Goal: Information Seeking & Learning: Learn about a topic

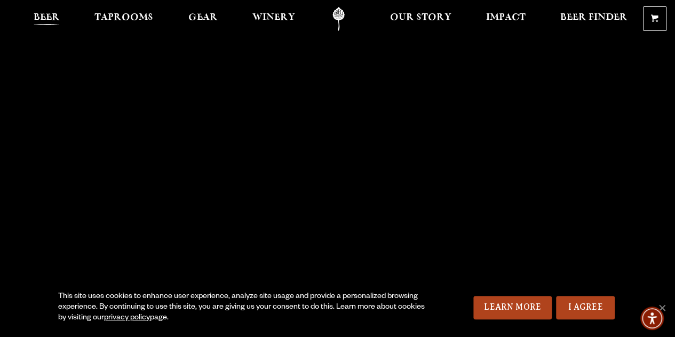
click at [45, 13] on span "Beer" at bounding box center [47, 17] width 26 height 9
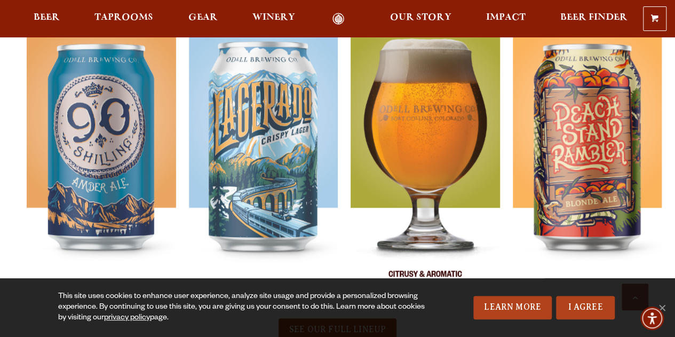
scroll to position [425, 0]
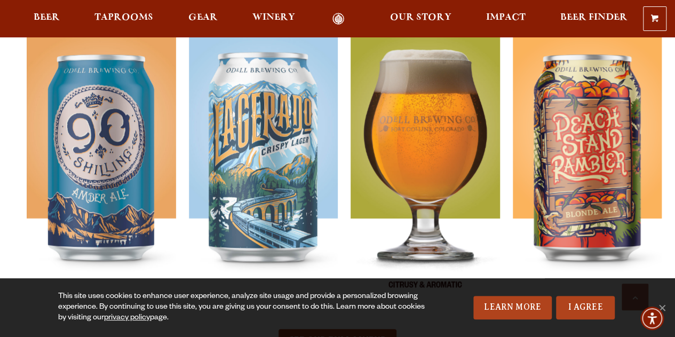
click at [389, 141] on img at bounding box center [424, 168] width 149 height 267
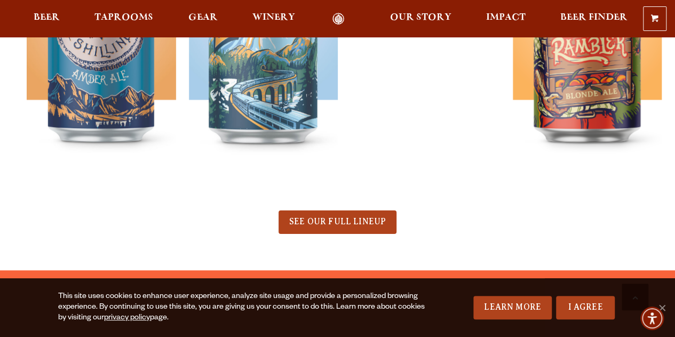
scroll to position [668, 0]
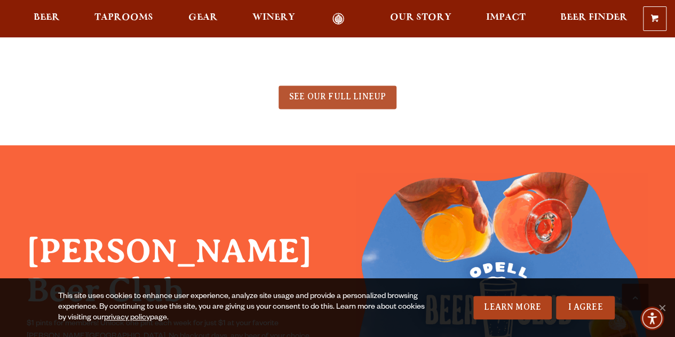
click at [351, 103] on link "SEE OUR FULL LINEUP" at bounding box center [337, 96] width 118 height 23
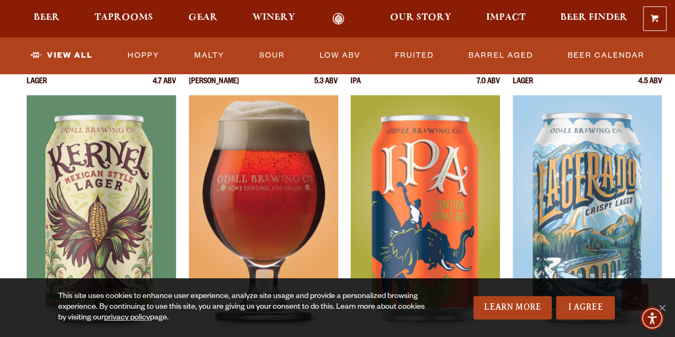
scroll to position [488, 0]
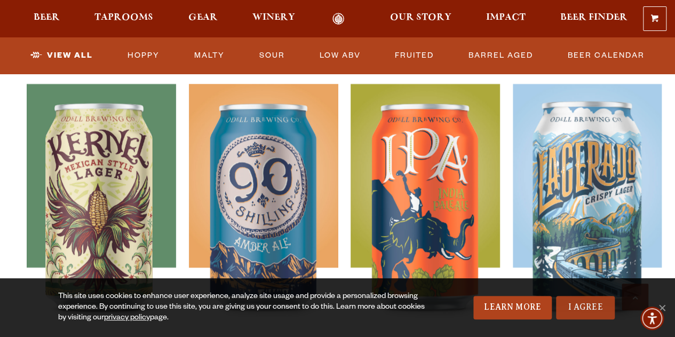
click at [573, 309] on link "I Agree" at bounding box center [585, 306] width 59 height 23
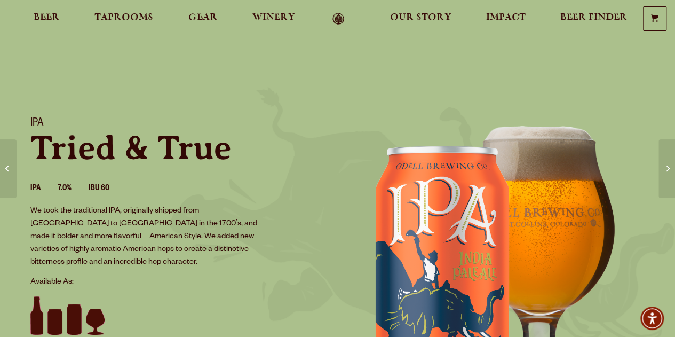
scroll to position [30, 0]
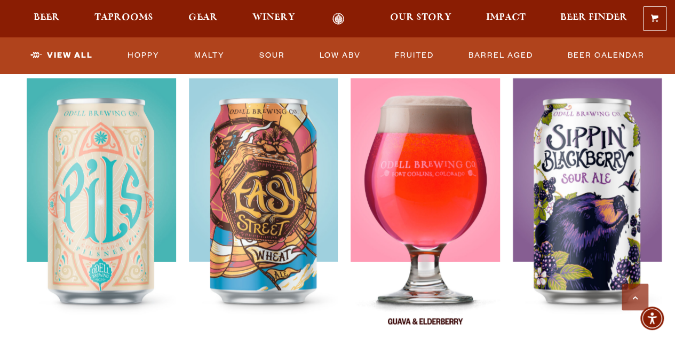
scroll to position [871, 0]
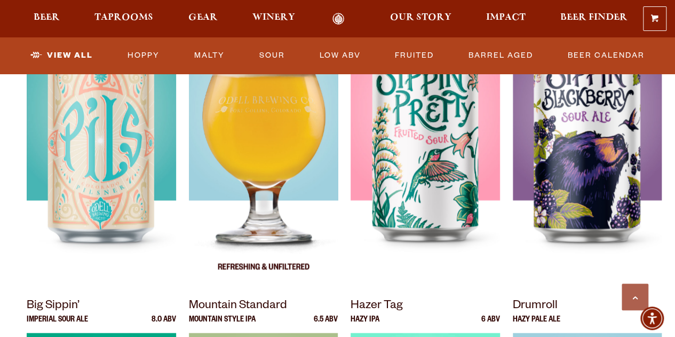
click at [301, 151] on div at bounding box center [263, 150] width 149 height 267
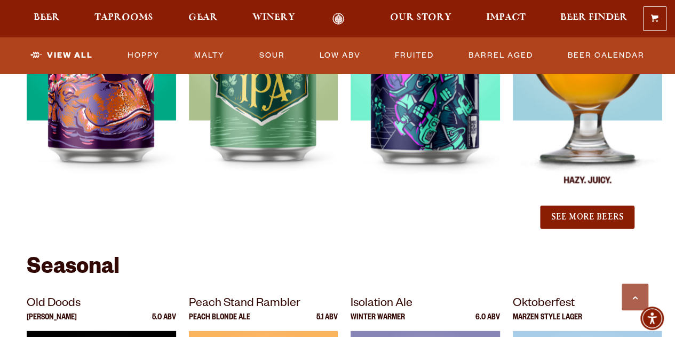
scroll to position [1267, 0]
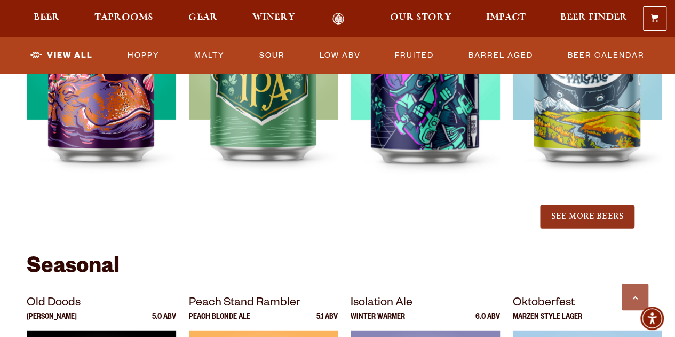
click at [566, 215] on button "See More Beers" at bounding box center [587, 216] width 94 height 23
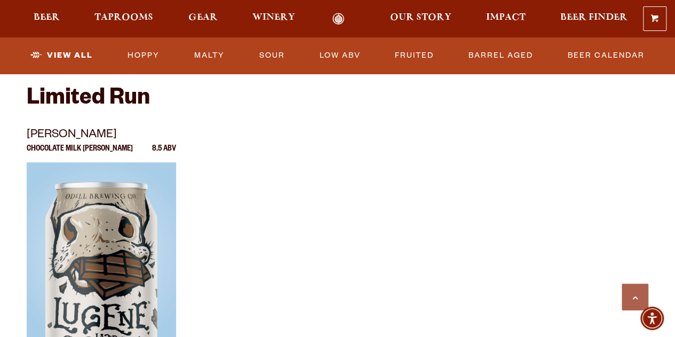
scroll to position [2091, 0]
